Goal: Check status: Check status

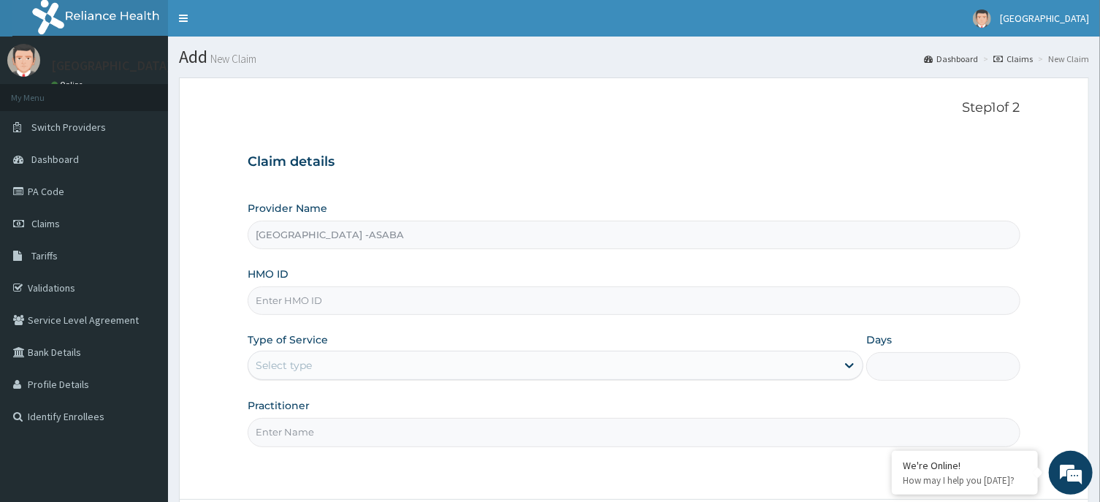
click at [1021, 56] on link "Claims" at bounding box center [1012, 59] width 39 height 12
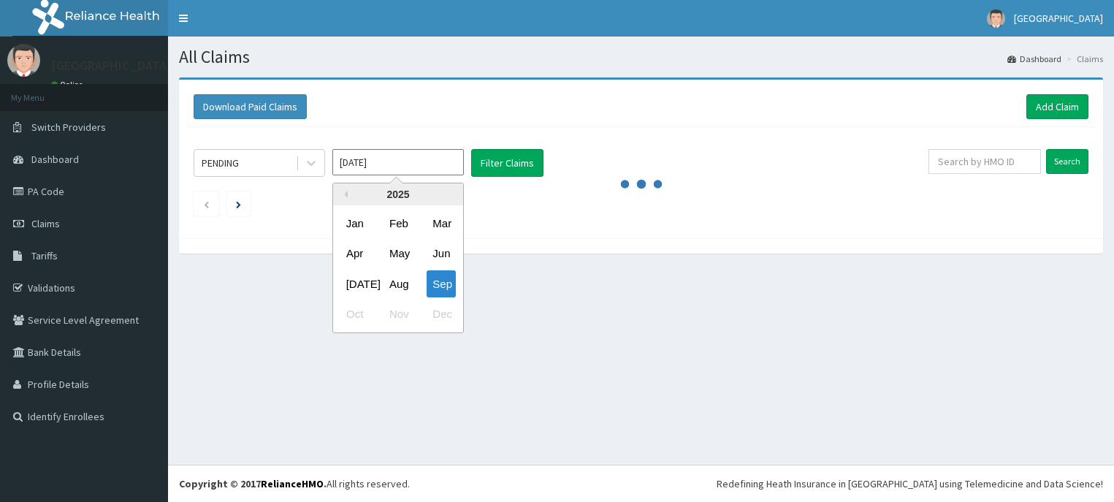
click at [403, 277] on div "Aug" at bounding box center [397, 283] width 29 height 27
click at [403, 277] on section "Download Paid Claims Add Claim × Note you can only download claims within a max…" at bounding box center [641, 172] width 946 height 212
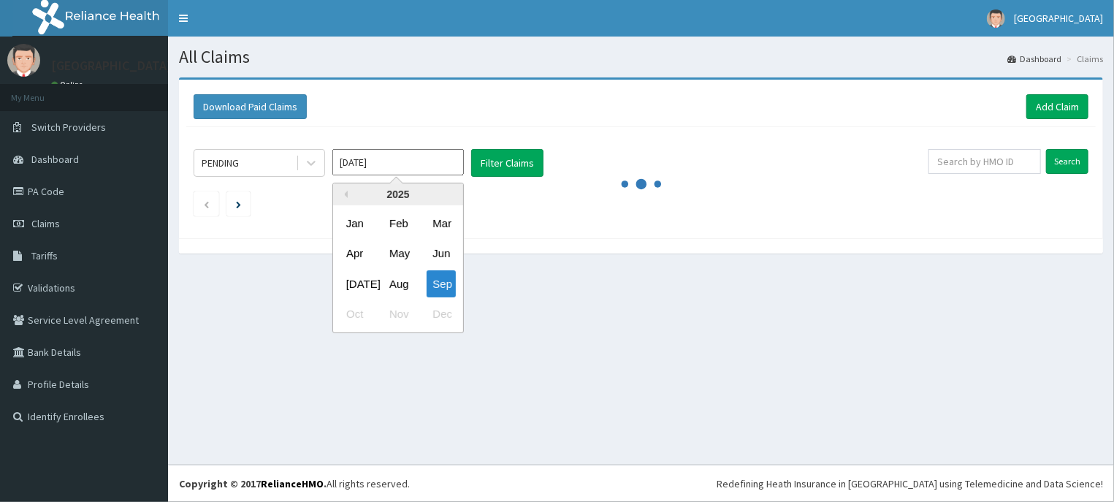
type input "[DATE]"
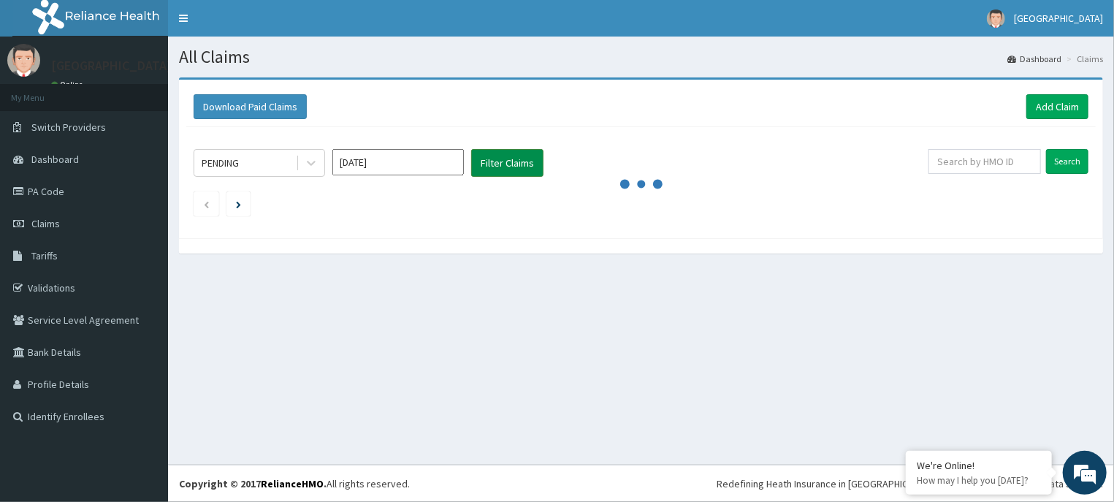
click at [515, 158] on button "Filter Claims" at bounding box center [507, 163] width 72 height 28
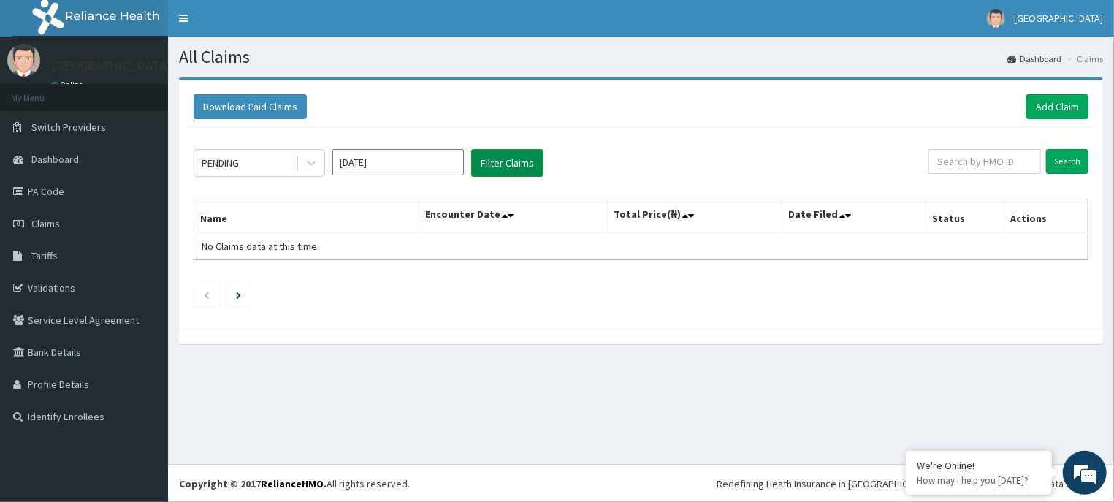
click at [510, 158] on button "Filter Claims" at bounding box center [507, 163] width 72 height 28
click at [312, 169] on icon at bounding box center [311, 163] width 15 height 15
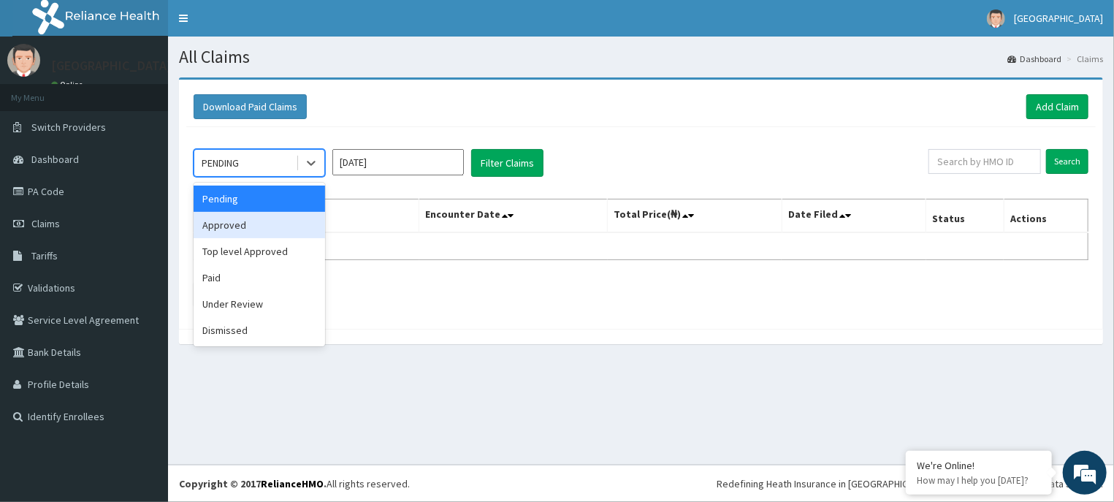
click at [272, 219] on div "Approved" at bounding box center [259, 225] width 131 height 26
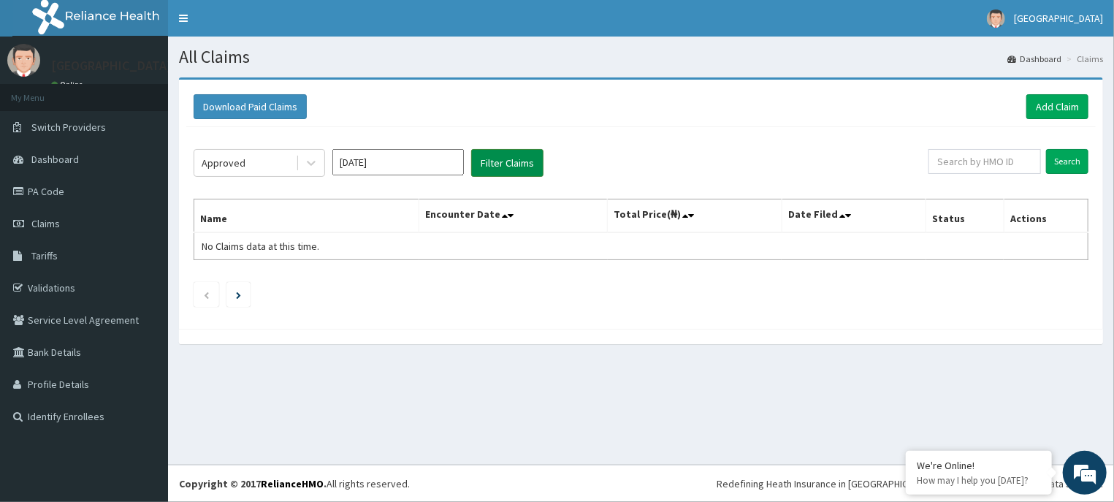
click at [502, 161] on button "Filter Claims" at bounding box center [507, 163] width 72 height 28
click at [504, 159] on button "Filter Claims" at bounding box center [507, 163] width 72 height 28
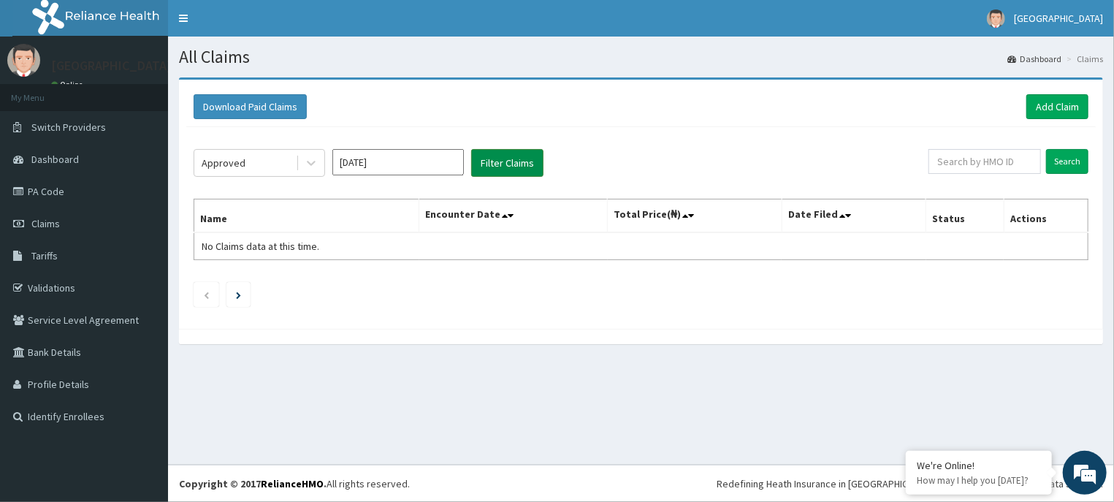
click at [505, 159] on button "Filter Claims" at bounding box center [507, 163] width 72 height 28
click at [504, 159] on button "Filter Claims" at bounding box center [507, 163] width 72 height 28
click at [499, 163] on button "Filter Claims" at bounding box center [507, 163] width 72 height 28
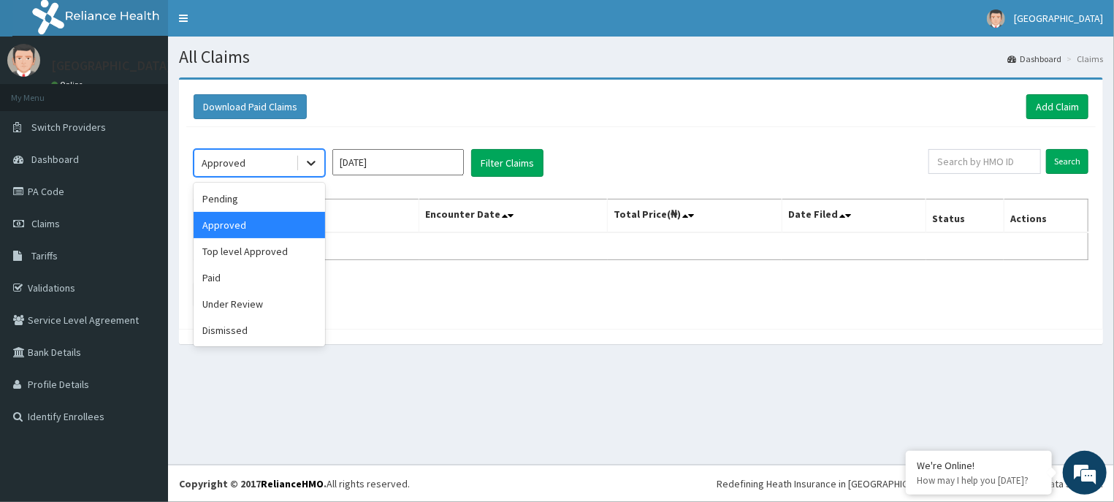
click at [315, 163] on icon at bounding box center [311, 163] width 15 height 15
click at [263, 197] on div "Pending" at bounding box center [259, 198] width 131 height 26
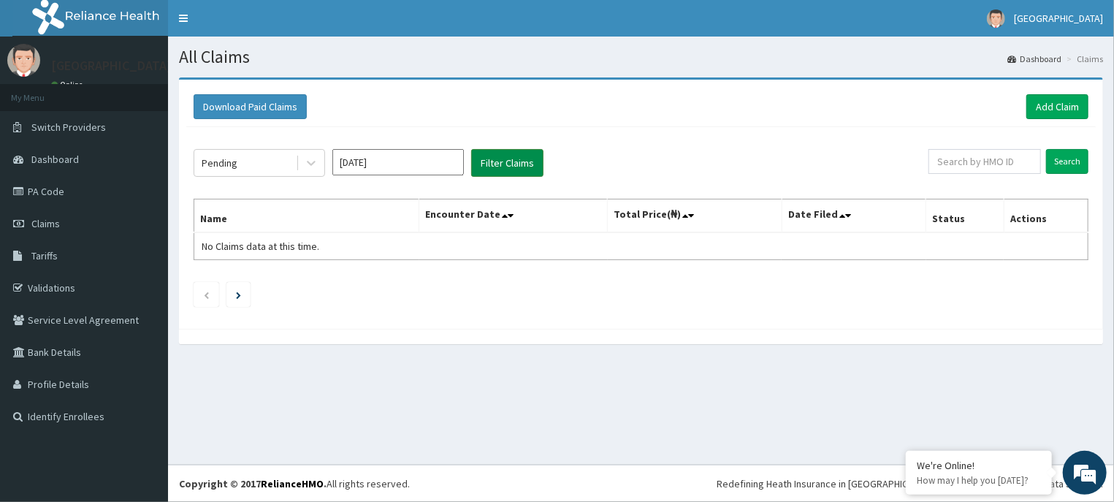
click at [513, 156] on button "Filter Claims" at bounding box center [507, 163] width 72 height 28
click at [516, 153] on button "Filter Claims" at bounding box center [507, 163] width 72 height 28
click at [511, 156] on button "Filter Claims" at bounding box center [507, 163] width 72 height 28
click at [301, 158] on div at bounding box center [311, 163] width 26 height 26
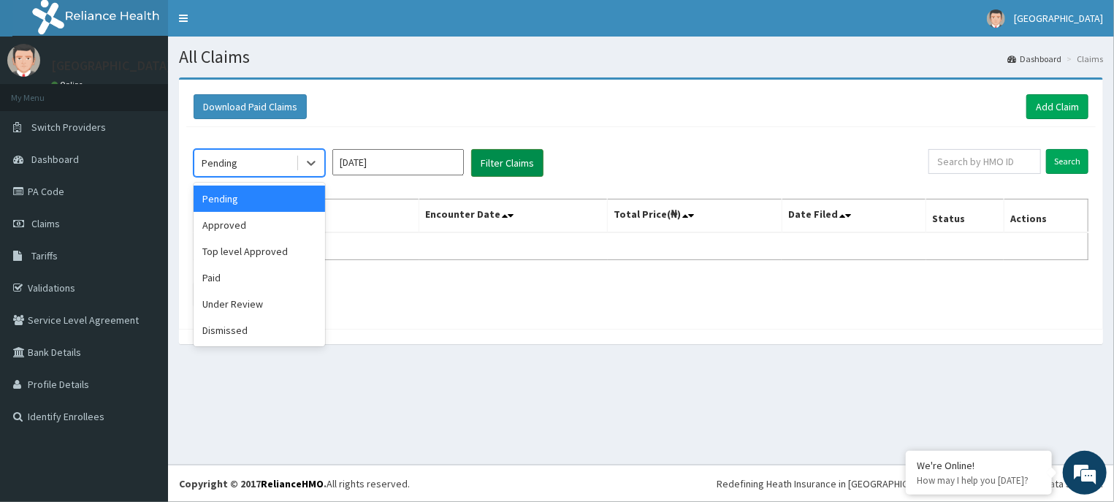
click at [524, 160] on button "Filter Claims" at bounding box center [507, 163] width 72 height 28
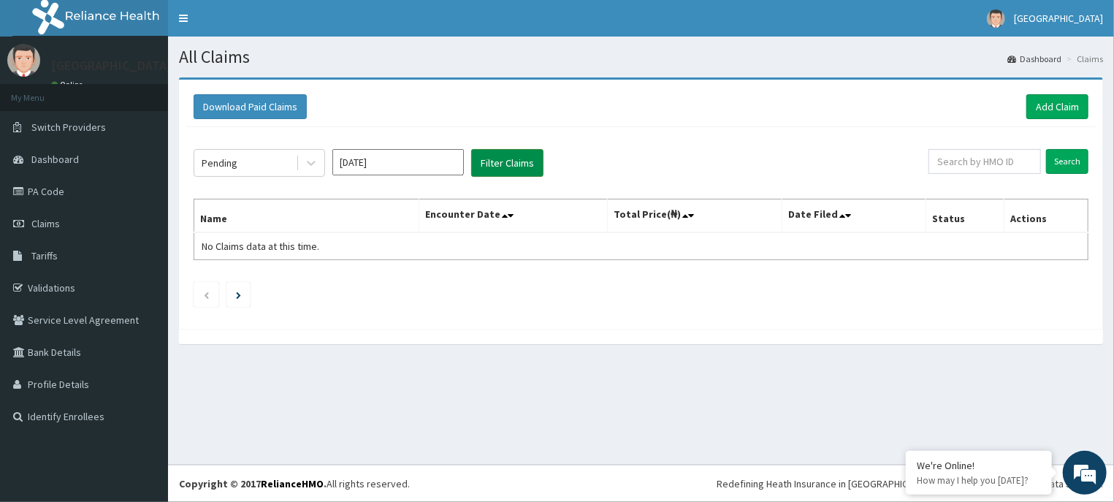
click at [511, 160] on button "Filter Claims" at bounding box center [507, 163] width 72 height 28
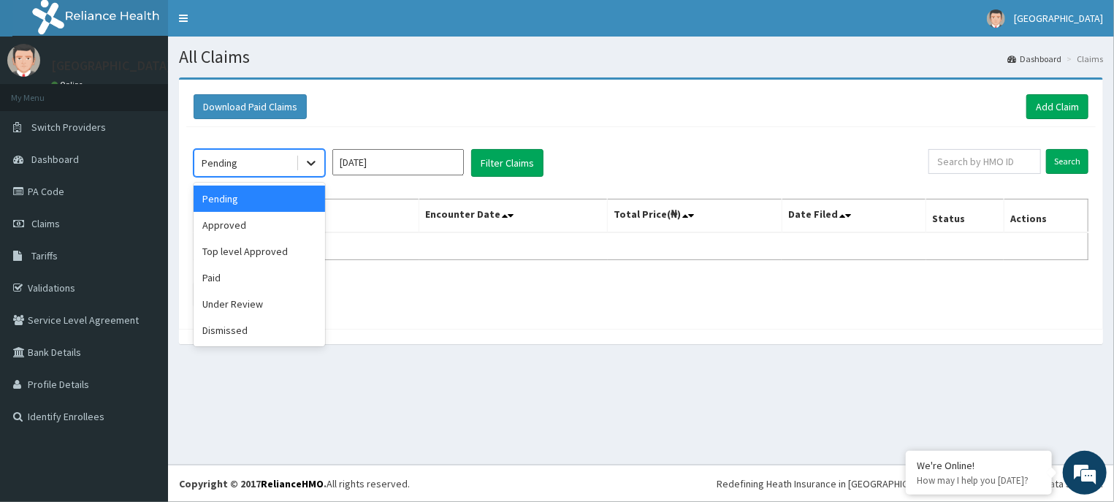
click at [313, 166] on icon at bounding box center [311, 163] width 15 height 15
click at [260, 218] on div "Approved" at bounding box center [259, 225] width 131 height 26
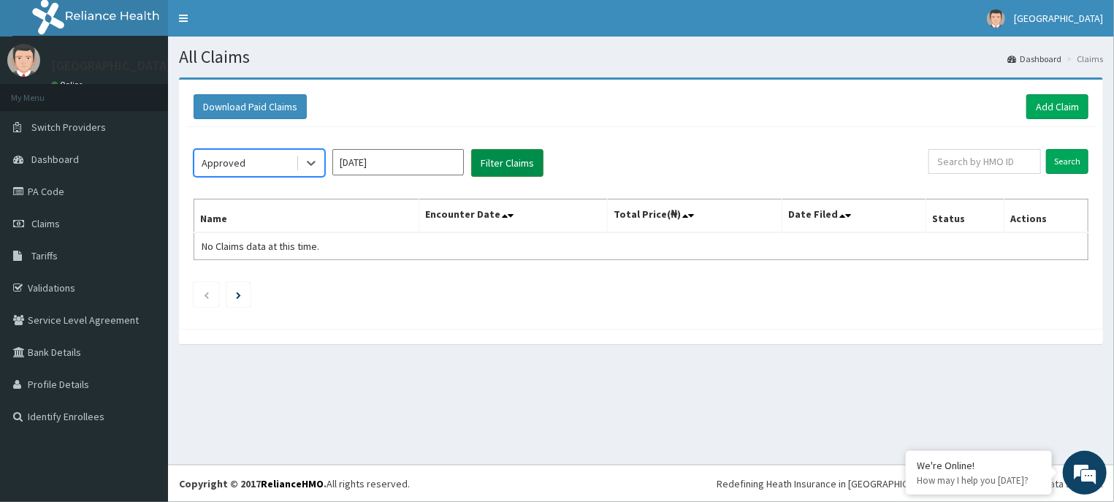
click at [494, 164] on button "Filter Claims" at bounding box center [507, 163] width 72 height 28
click at [501, 156] on button "Filter Claims" at bounding box center [507, 163] width 72 height 28
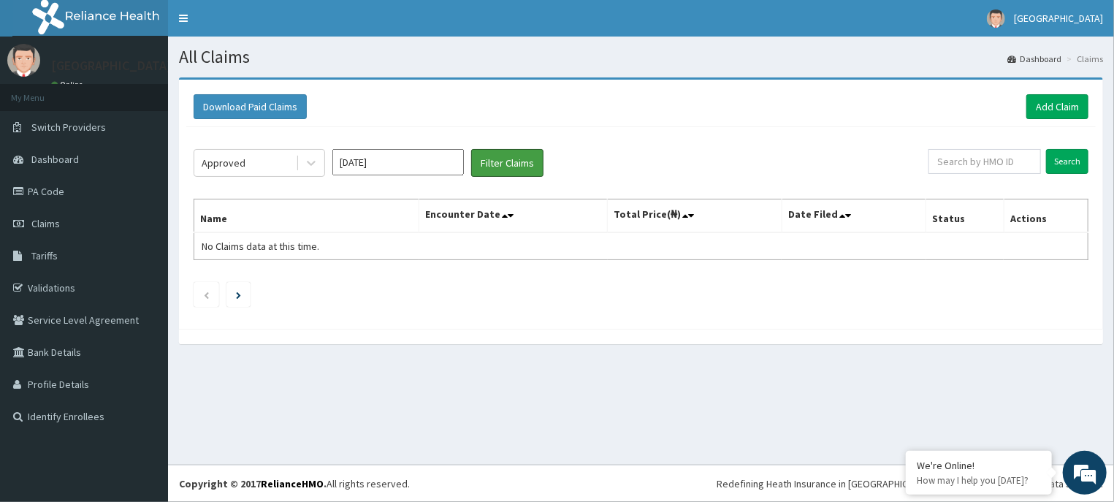
drag, startPoint x: 501, startPoint y: 156, endPoint x: 555, endPoint y: 253, distance: 111.8
click at [555, 253] on div "Approved [DATE] Filter Claims Search Name Encounter Date Total Price(₦) Date Fi…" at bounding box center [640, 224] width 909 height 194
